Goal: Navigation & Orientation: Find specific page/section

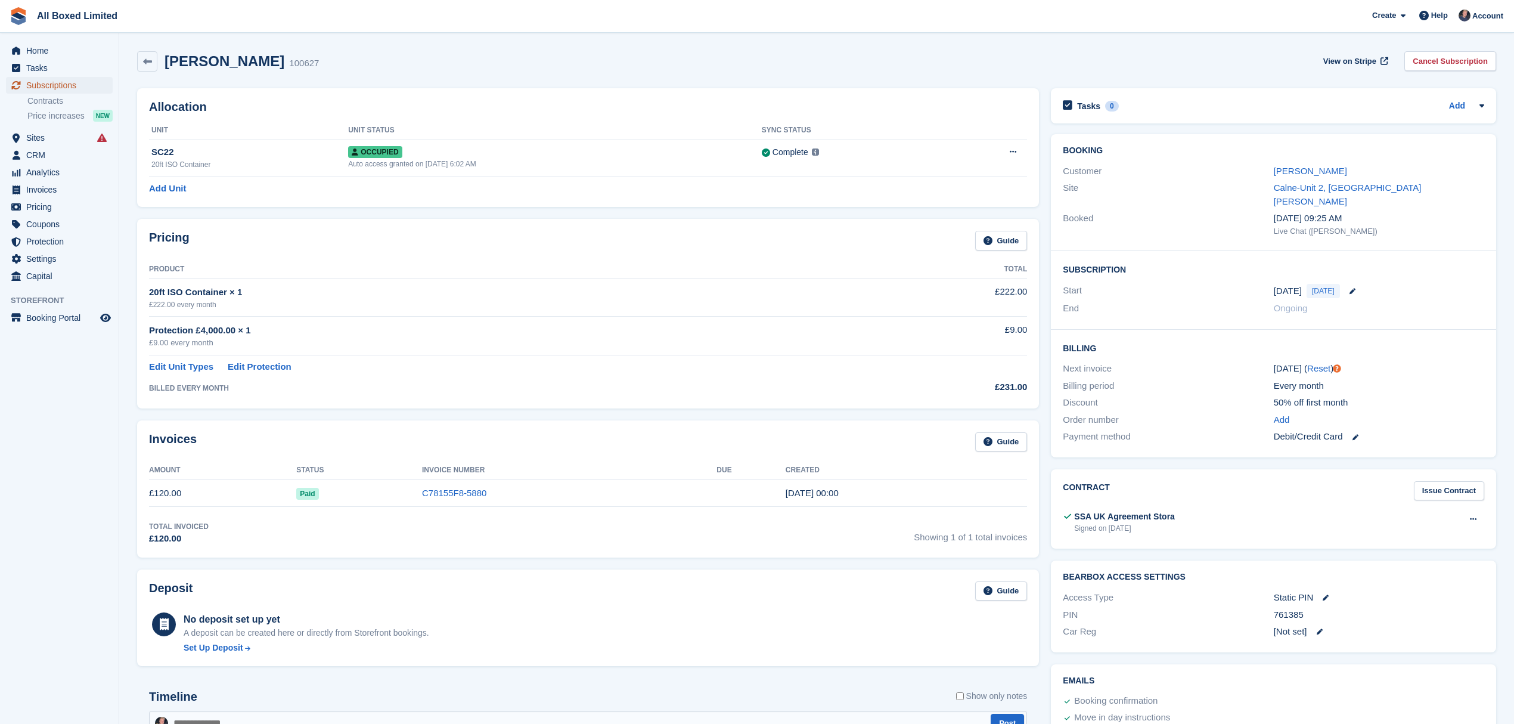
click at [73, 84] on span "Subscriptions" at bounding box center [62, 85] width 72 height 17
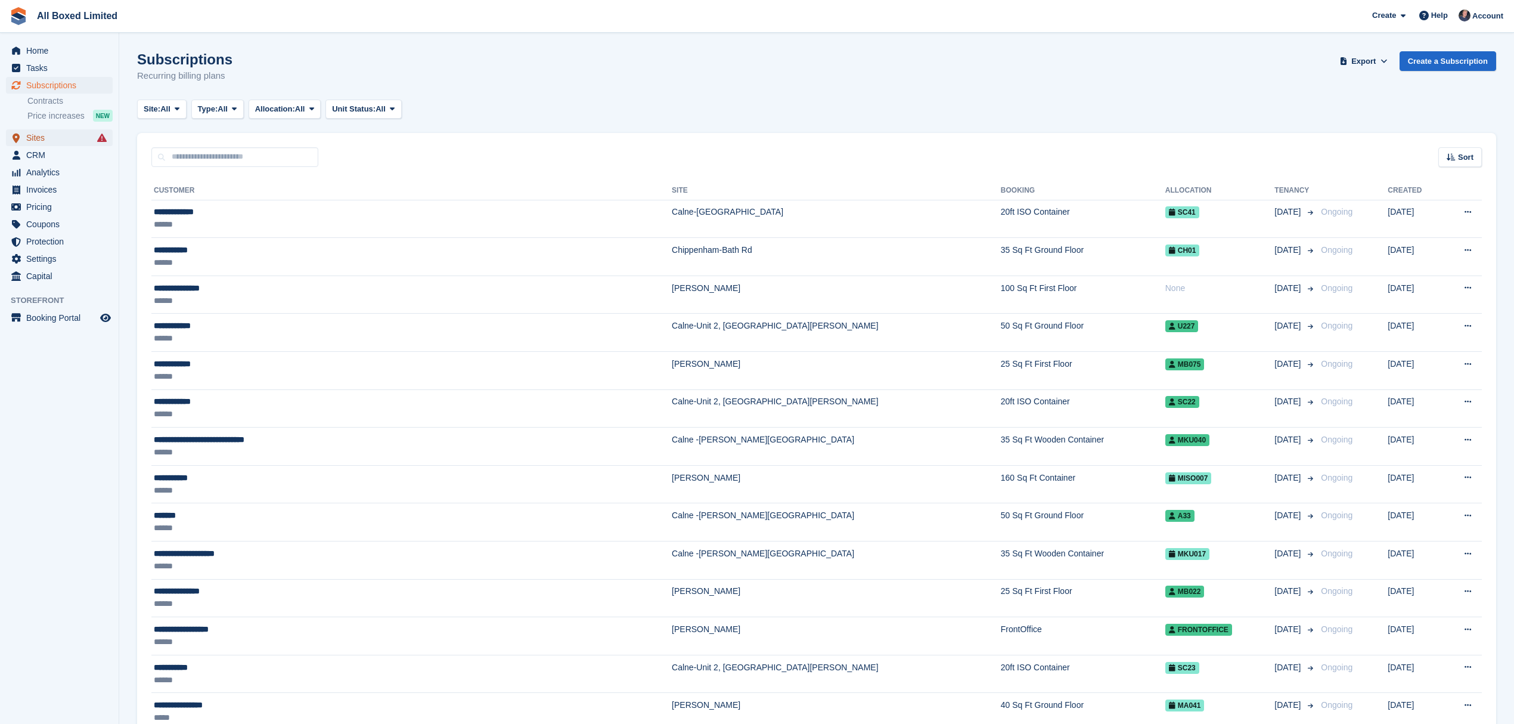
click at [33, 137] on span "Sites" at bounding box center [62, 137] width 72 height 17
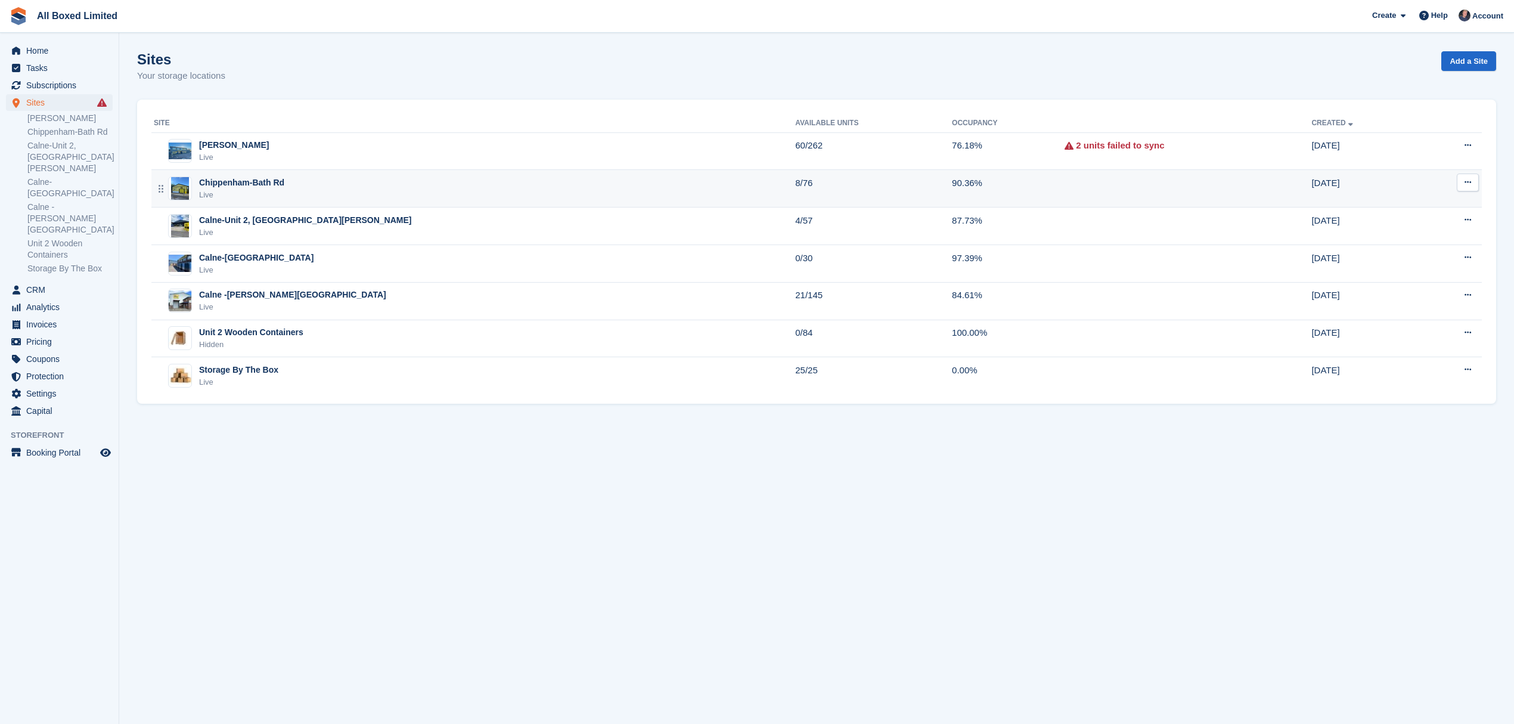
click at [247, 185] on div "Chippenham-Bath Rd" at bounding box center [241, 182] width 85 height 13
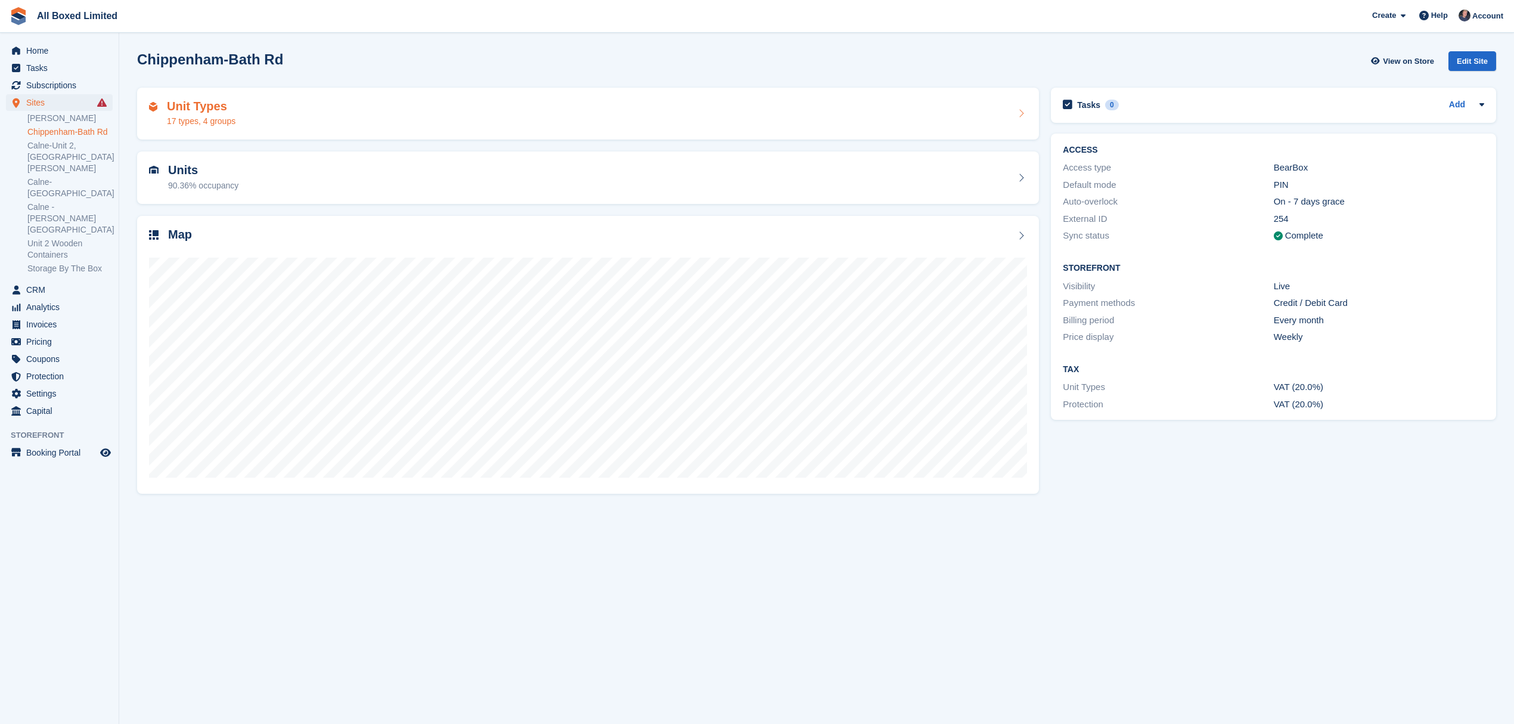
click at [265, 119] on div "Unit Types 17 types, 4 groups" at bounding box center [588, 114] width 878 height 29
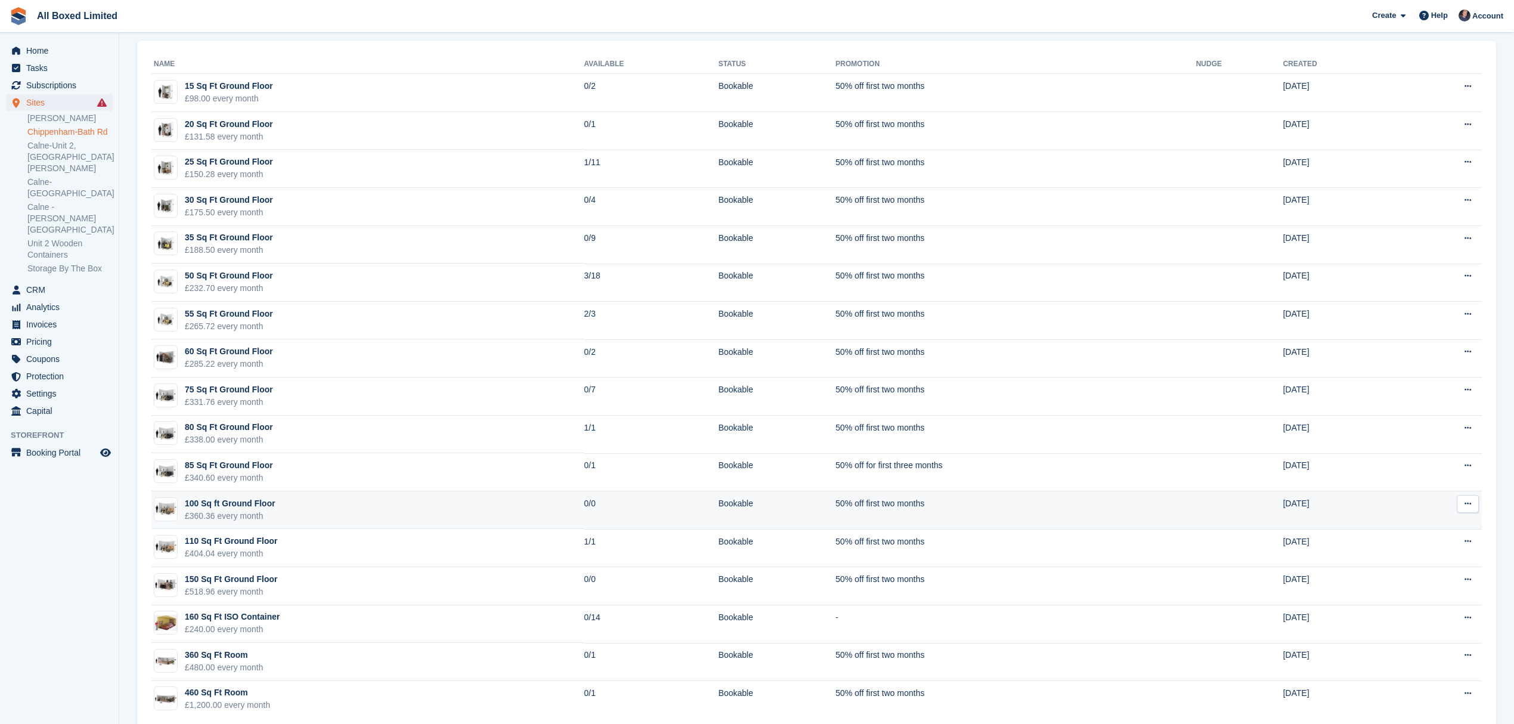
scroll to position [72, 0]
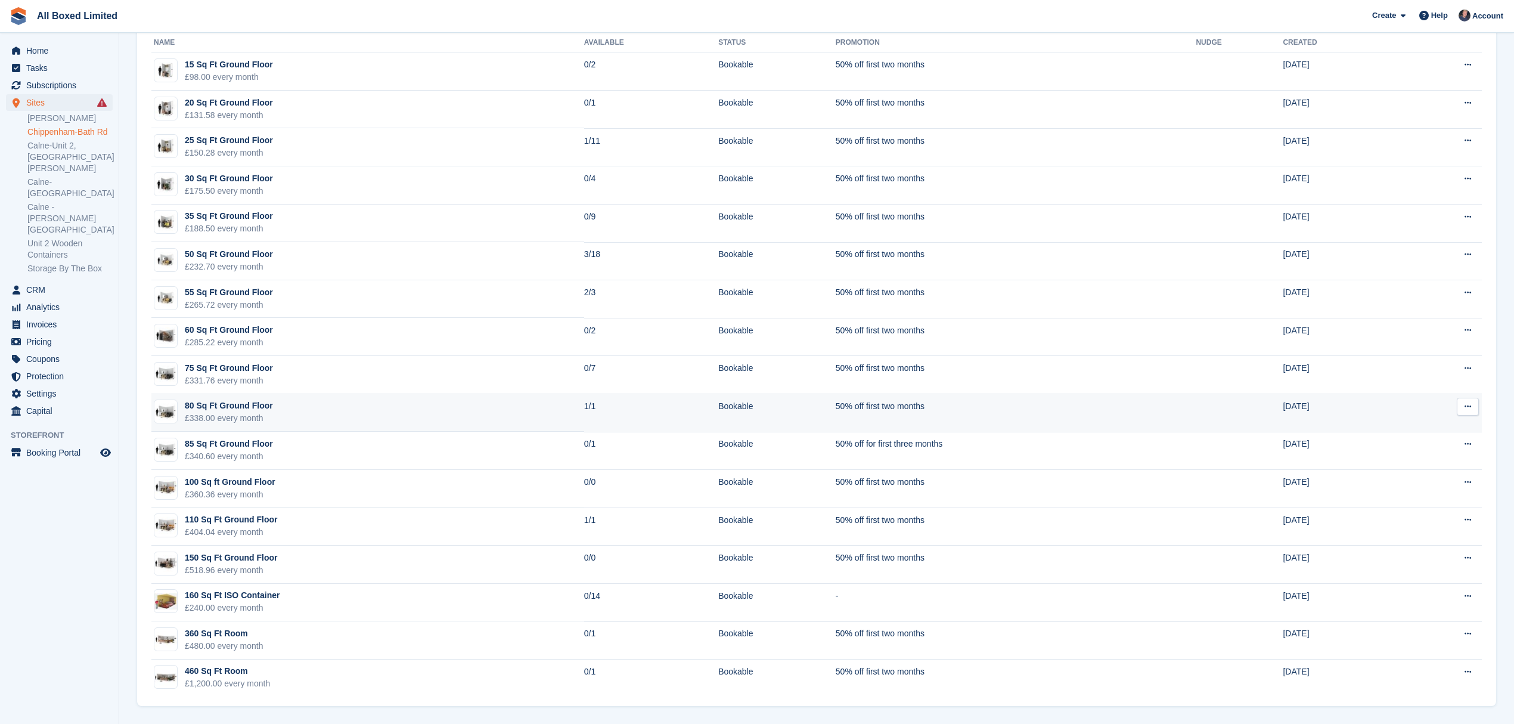
click at [306, 419] on td "80 Sq Ft Ground Floor £338.00 every month" at bounding box center [367, 413] width 433 height 38
